Goal: Task Accomplishment & Management: Manage account settings

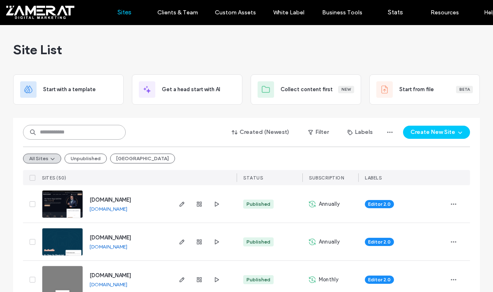
click at [95, 131] on input at bounding box center [74, 132] width 103 height 15
type input "***"
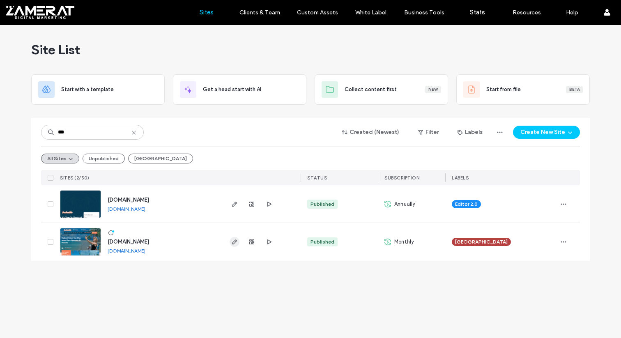
click at [235, 241] on use "button" at bounding box center [234, 242] width 5 height 5
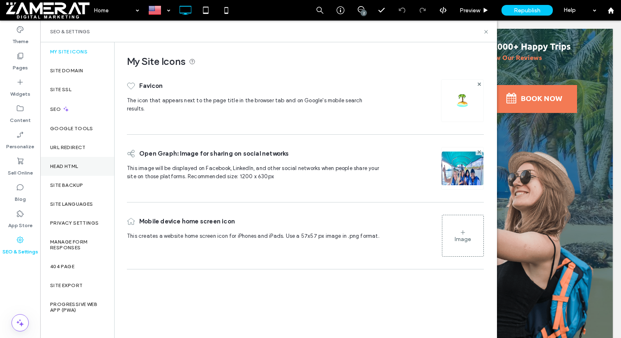
click at [84, 167] on div "Head HTML" at bounding box center [77, 166] width 74 height 19
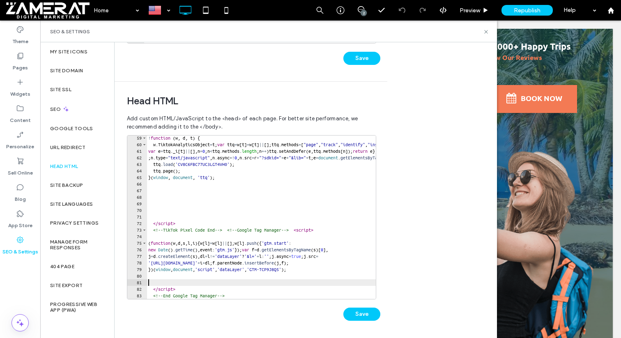
type textarea "**********"
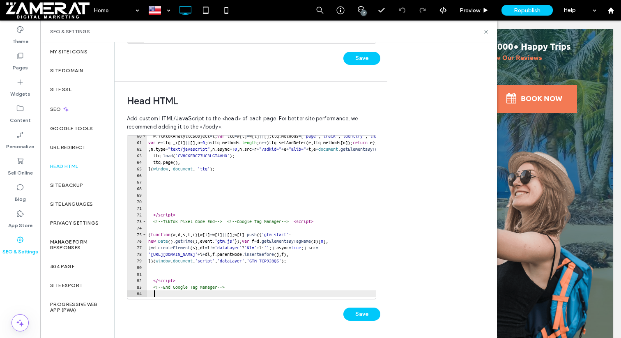
scroll to position [389, 0]
paste textarea "**********"
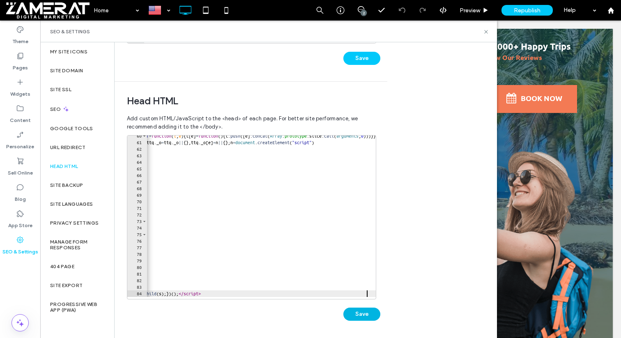
type textarea "**********"
click at [360, 318] on button "Save" at bounding box center [362, 314] width 37 height 13
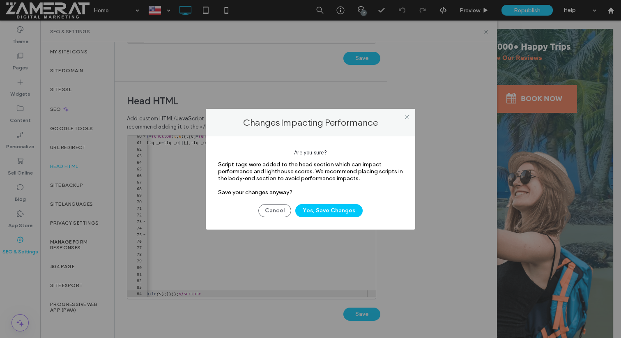
click at [343, 202] on div "Cancel Yes, Save Changes" at bounding box center [310, 206] width 185 height 21
click at [340, 212] on button "Yes, Save Changes" at bounding box center [328, 210] width 67 height 13
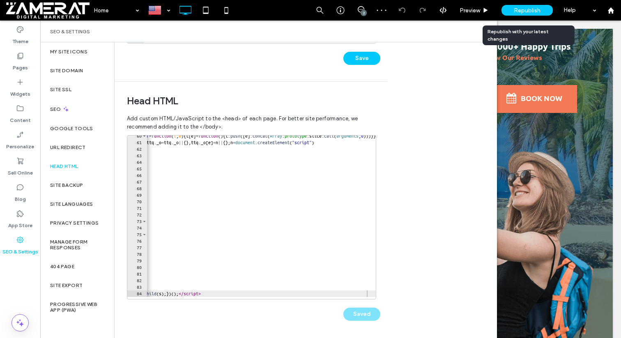
scroll to position [0, 0]
click at [512, 9] on div "Republish" at bounding box center [527, 10] width 51 height 11
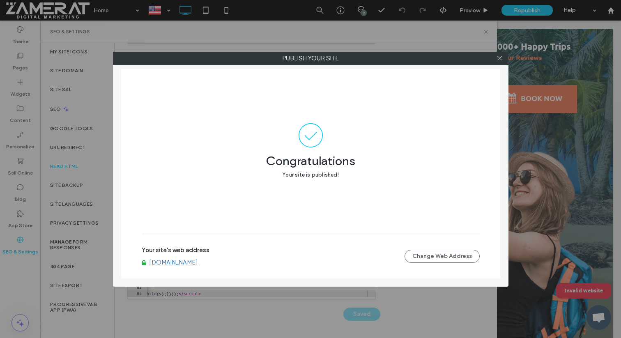
click at [504, 59] on div at bounding box center [500, 58] width 12 height 12
click at [499, 59] on use at bounding box center [500, 58] width 4 height 4
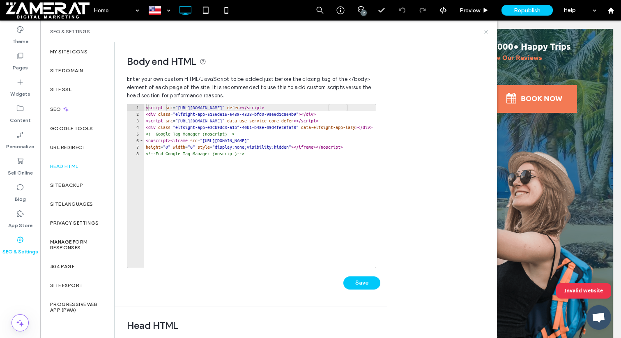
click at [487, 30] on use at bounding box center [485, 31] width 3 height 3
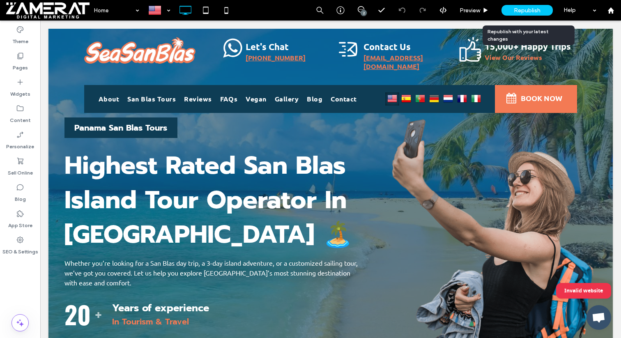
click at [514, 10] on span "Republish" at bounding box center [527, 10] width 27 height 7
click at [510, 10] on div "Republish" at bounding box center [527, 10] width 51 height 11
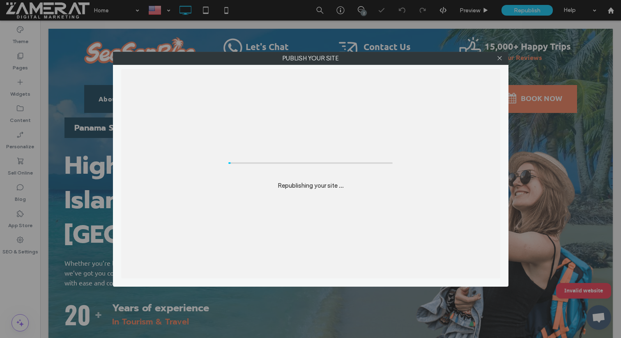
click at [518, 7] on div "Publish your site Republishing your site ..." at bounding box center [310, 169] width 621 height 338
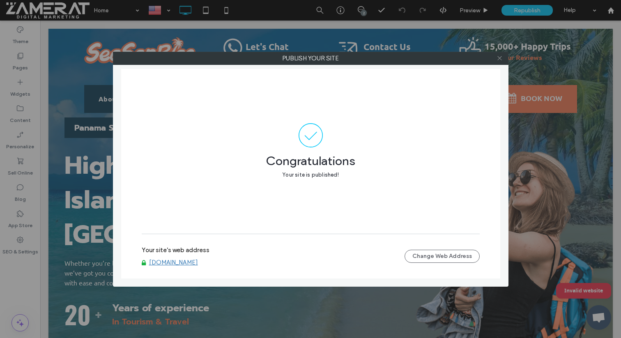
click at [500, 57] on use at bounding box center [500, 58] width 4 height 4
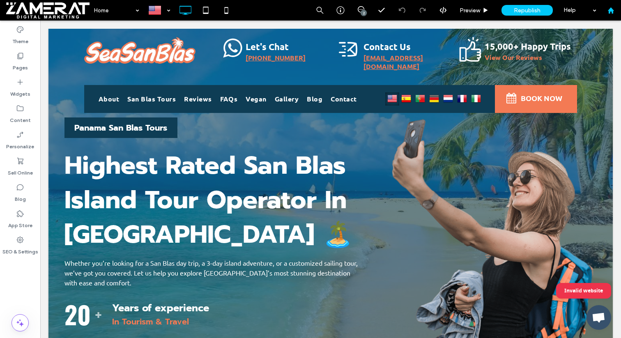
click at [609, 9] on use at bounding box center [611, 10] width 6 height 6
